Goal: Navigation & Orientation: Find specific page/section

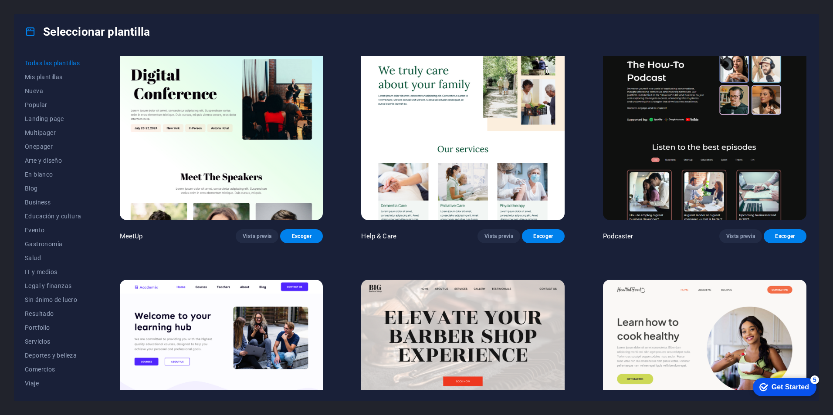
scroll to position [784, 0]
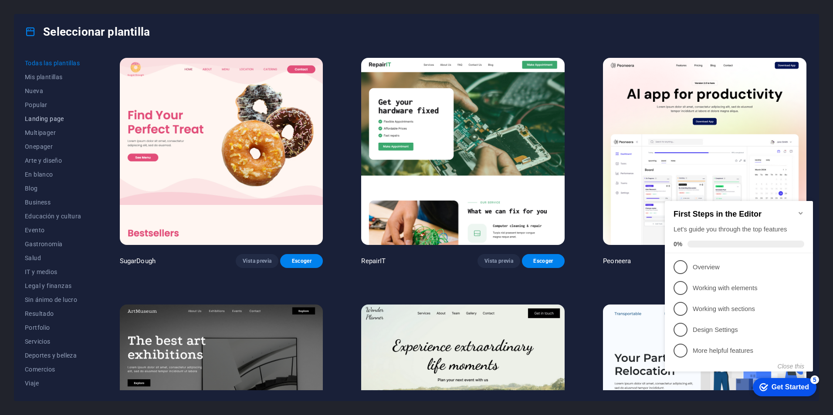
click at [43, 120] on span "Landing page" at bounding box center [53, 118] width 57 height 7
